Goal: Find specific page/section: Find specific page/section

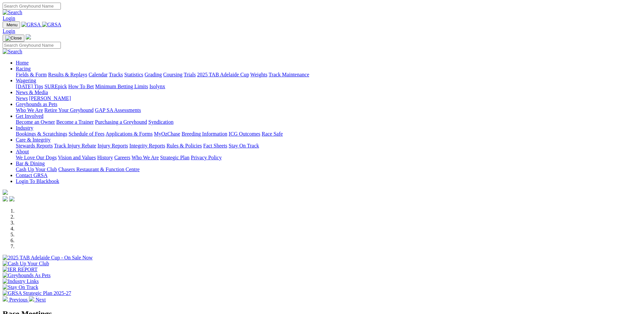
scroll to position [165, 0]
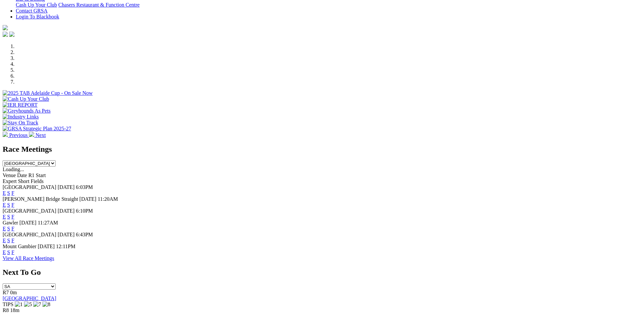
click at [14, 253] on link "F" at bounding box center [13, 252] width 3 height 6
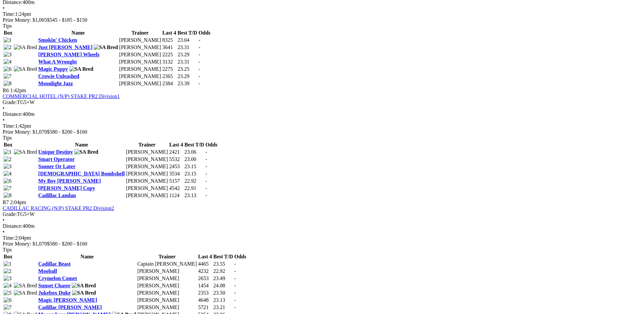
scroll to position [823, 0]
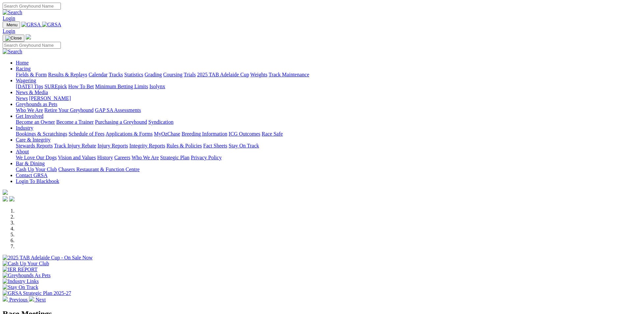
scroll to position [165, 0]
